Goal: Task Accomplishment & Management: Manage account settings

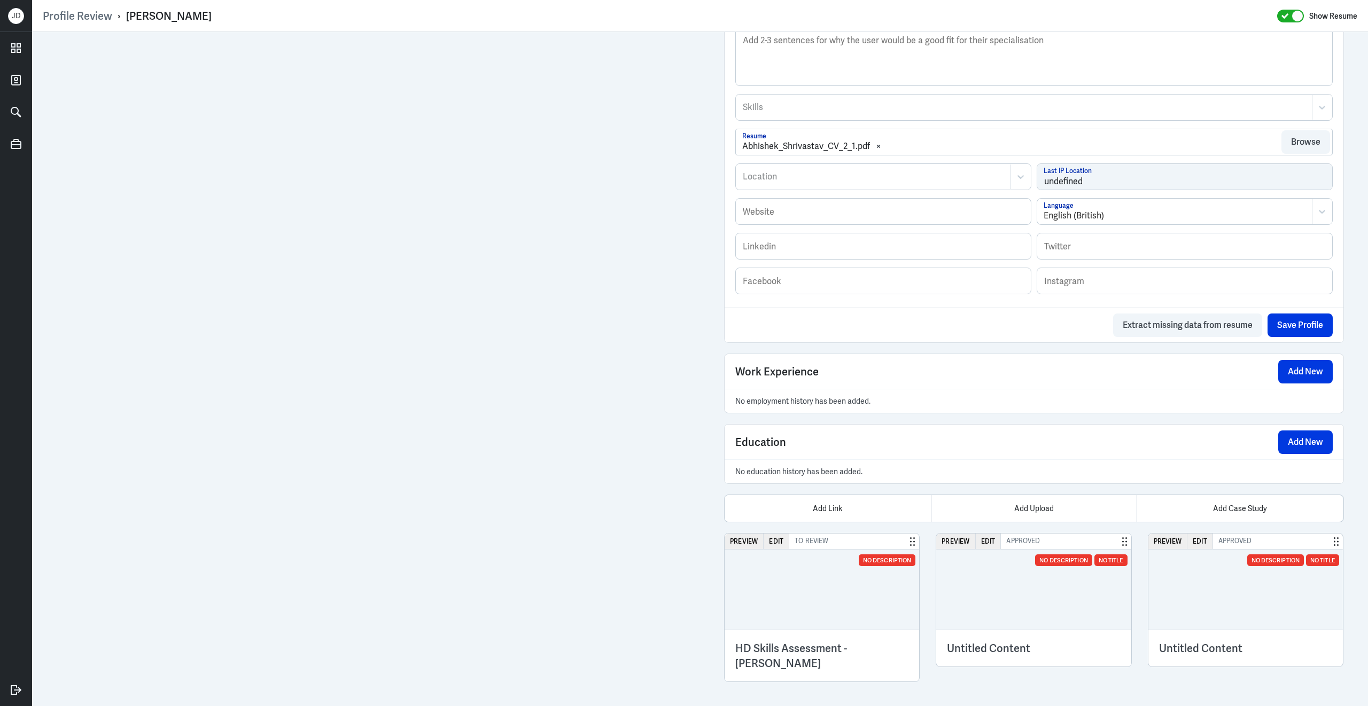
scroll to position [436, 0]
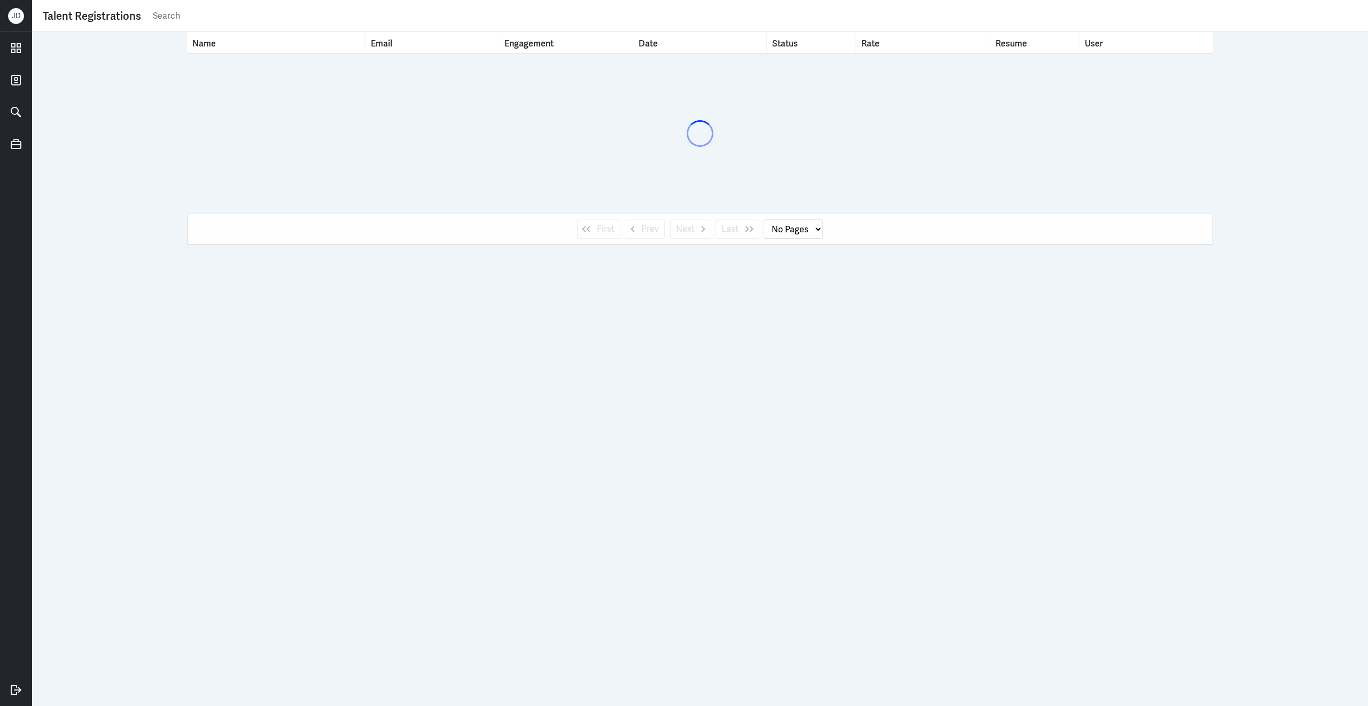
select select "1"
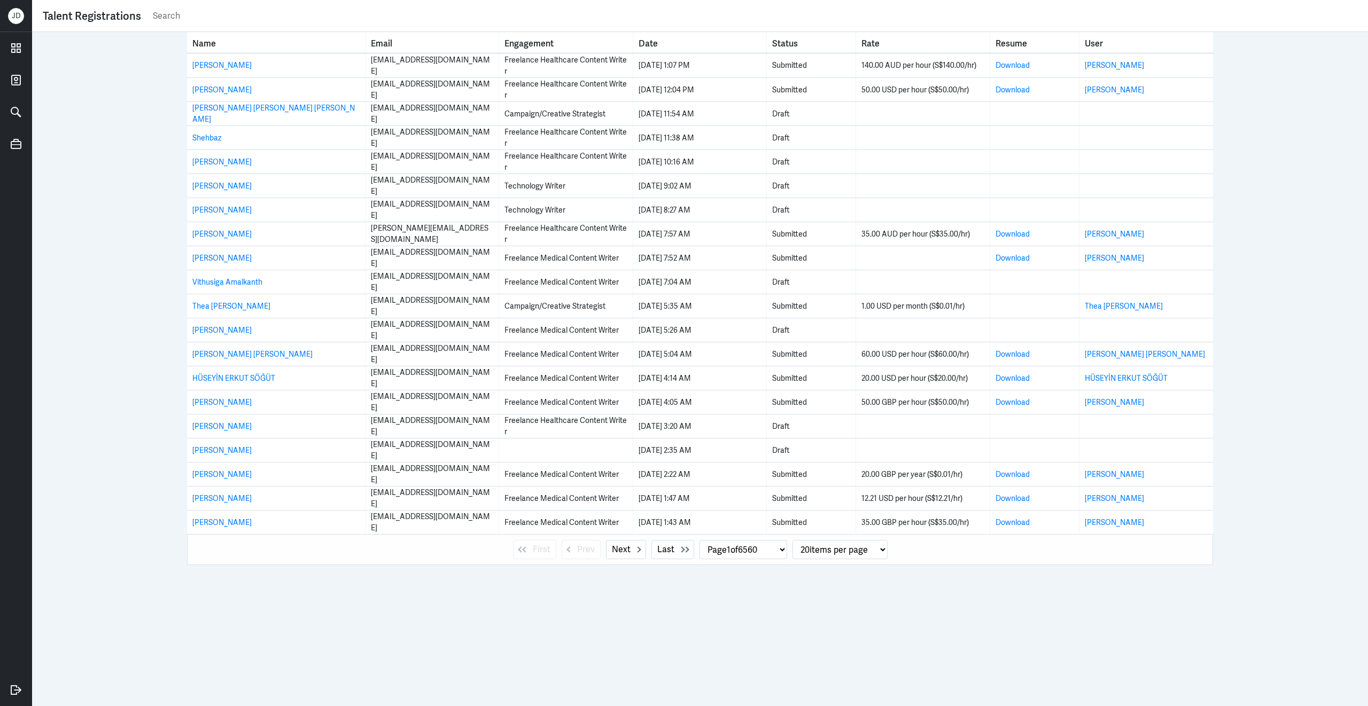
click at [395, 18] on input "text" at bounding box center [754, 16] width 1205 height 16
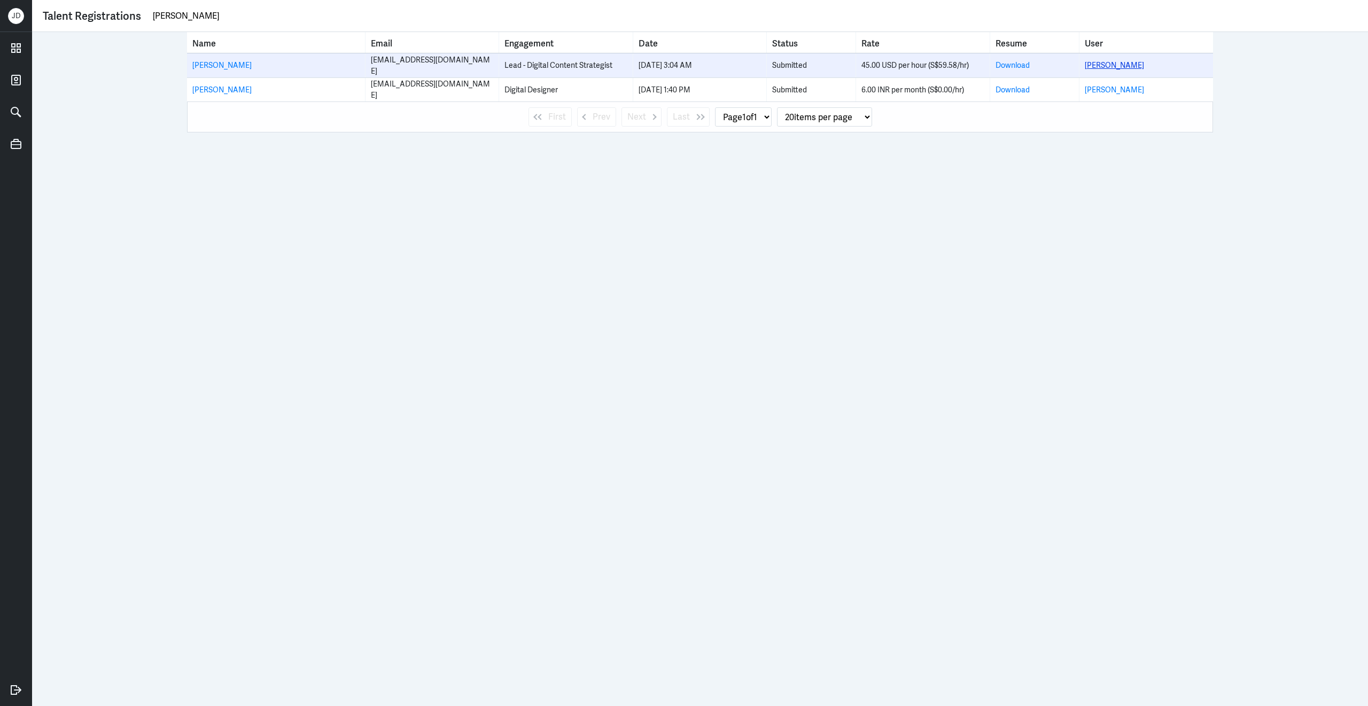
type input "shelja"
click at [1109, 64] on link "Shelja Rathi" at bounding box center [1113, 65] width 59 height 10
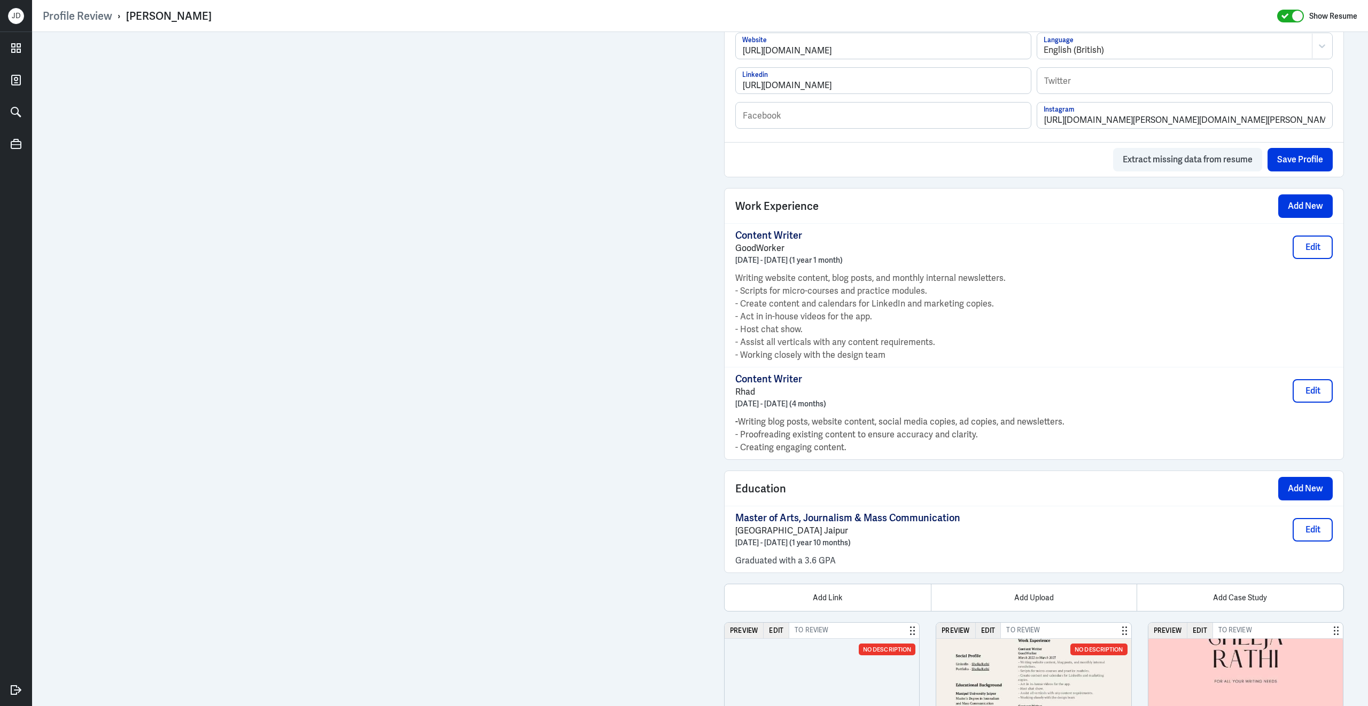
scroll to position [875, 0]
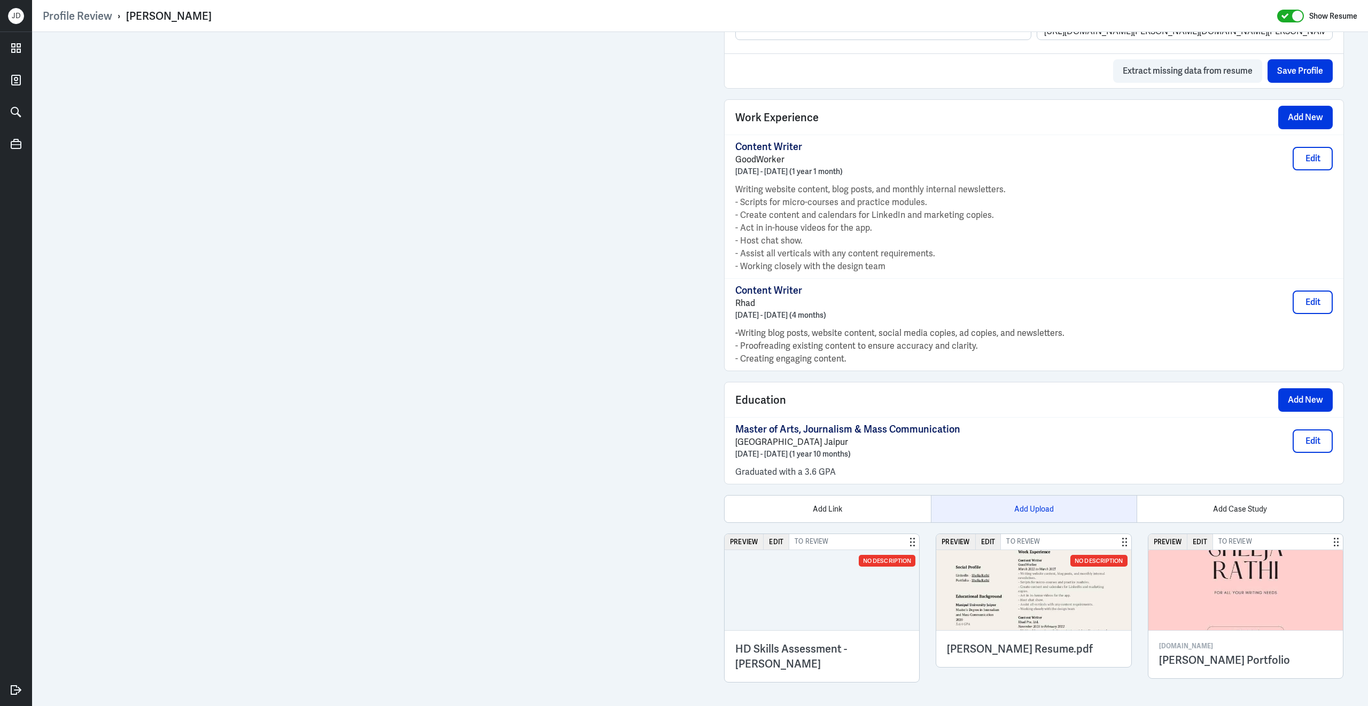
click at [1007, 511] on div "Add Upload" at bounding box center [1034, 509] width 206 height 27
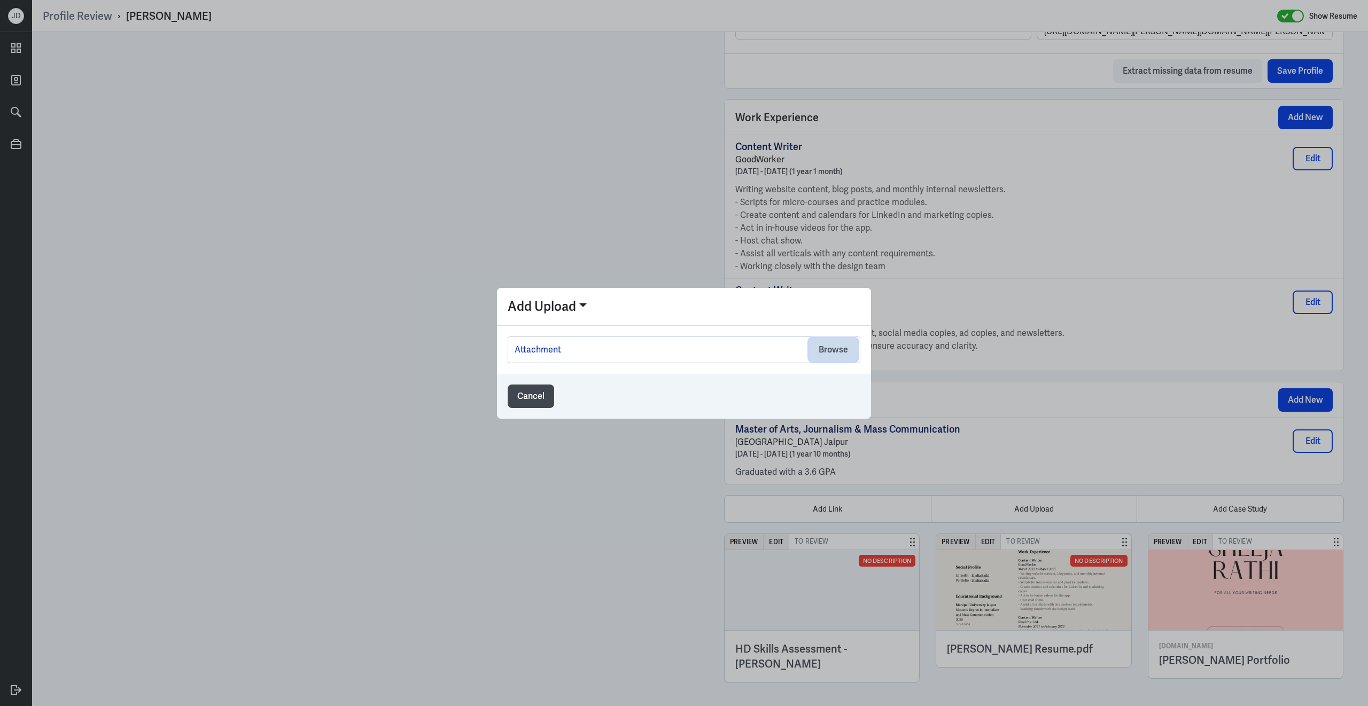
click at [831, 357] on button "Browse" at bounding box center [833, 350] width 49 height 24
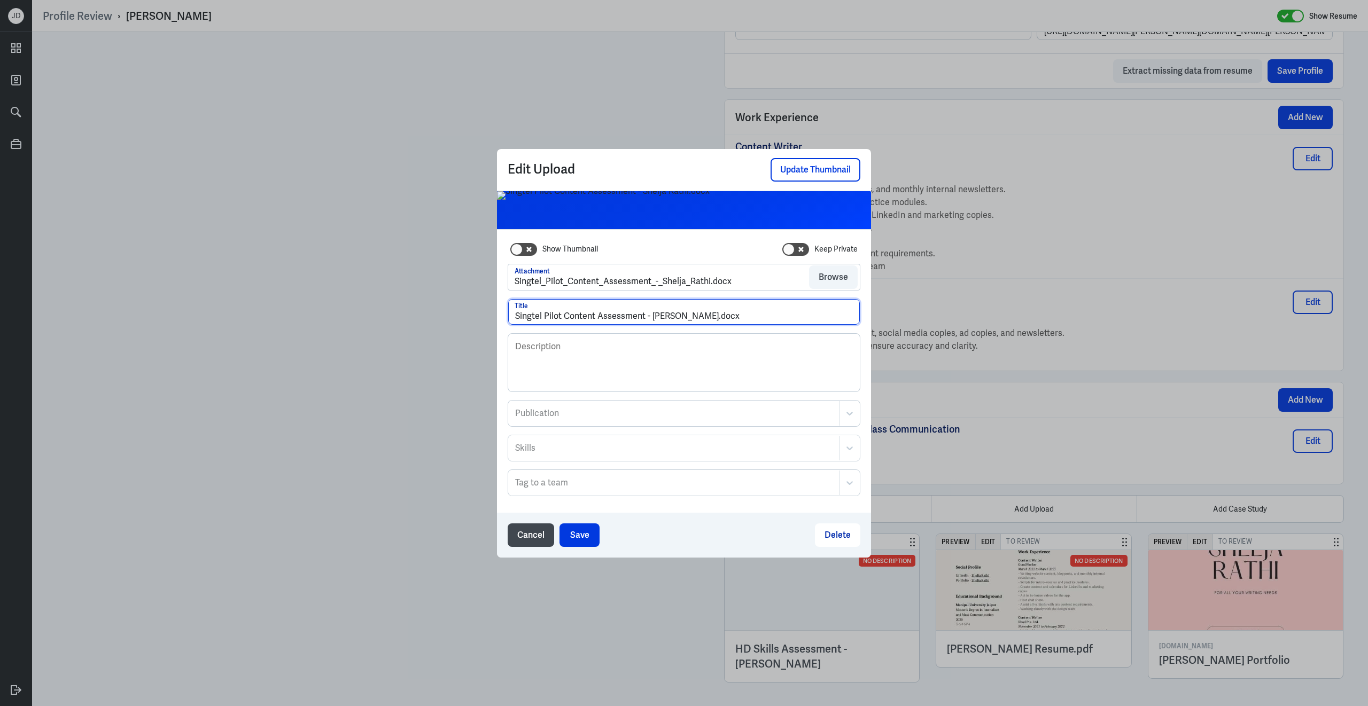
drag, startPoint x: 700, startPoint y: 318, endPoint x: 740, endPoint y: 323, distance: 40.4
click at [740, 323] on input "Singtel Pilot Content Assessment - Shelja Rathi.docx" at bounding box center [684, 312] width 352 height 26
type input "Singtel Pilot Content Assessment - Shelja Rathi"
click at [576, 534] on button "Save" at bounding box center [579, 536] width 40 height 24
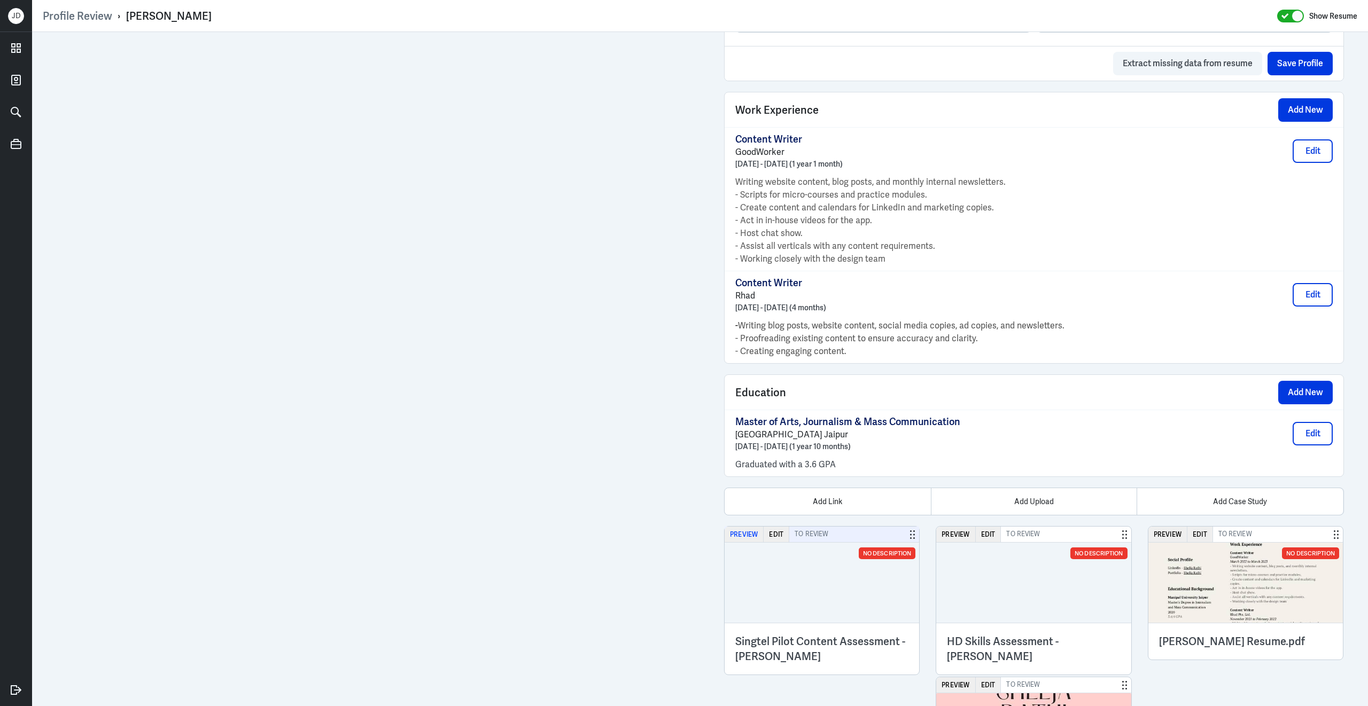
click at [747, 539] on button "Preview" at bounding box center [743, 534] width 39 height 15
